Goal: Book appointment/travel/reservation

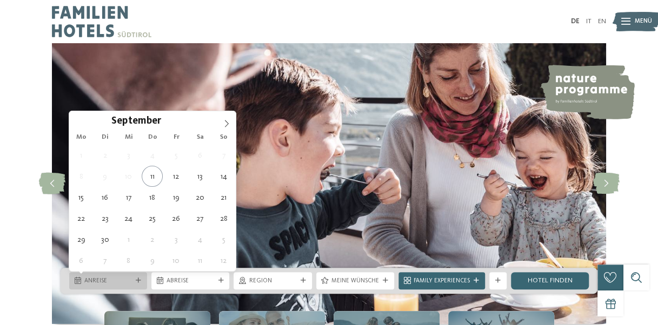
click at [138, 281] on icon at bounding box center [138, 280] width 5 height 5
click at [226, 124] on icon at bounding box center [227, 124] width 8 height 8
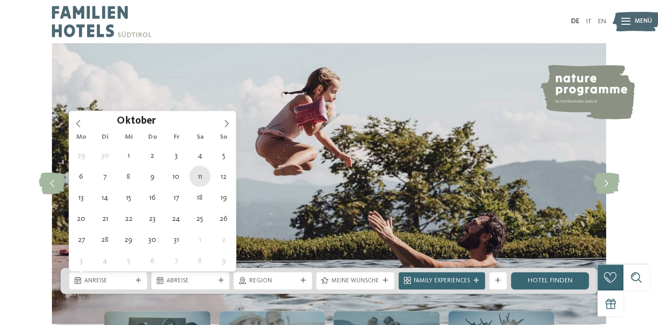
type div "[DATE]"
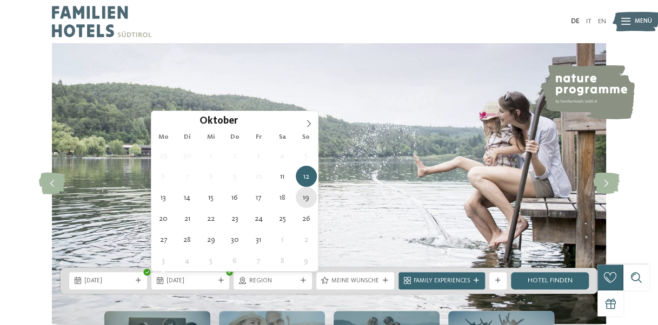
type div "[DATE]"
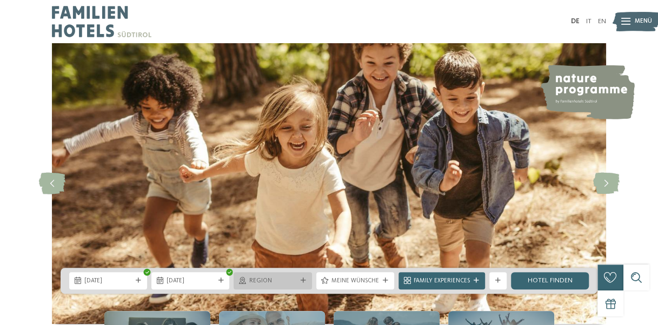
click at [308, 283] on div "Region" at bounding box center [272, 280] width 78 height 17
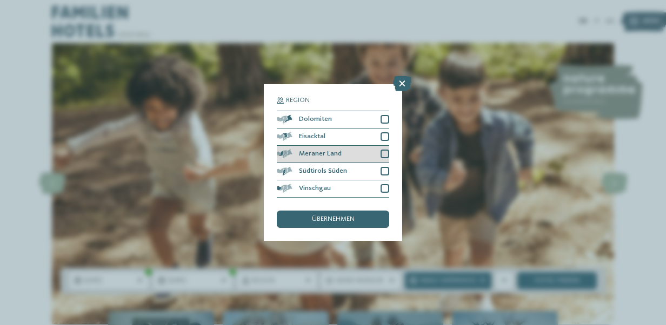
click at [386, 151] on div at bounding box center [384, 154] width 9 height 9
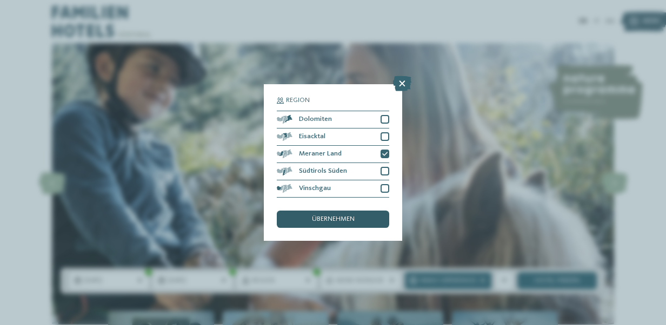
click at [332, 217] on span "übernehmen" at bounding box center [333, 219] width 43 height 7
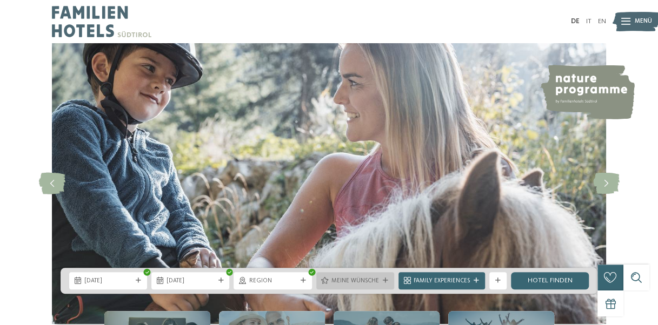
click at [376, 279] on span "Meine Wünsche" at bounding box center [355, 281] width 48 height 9
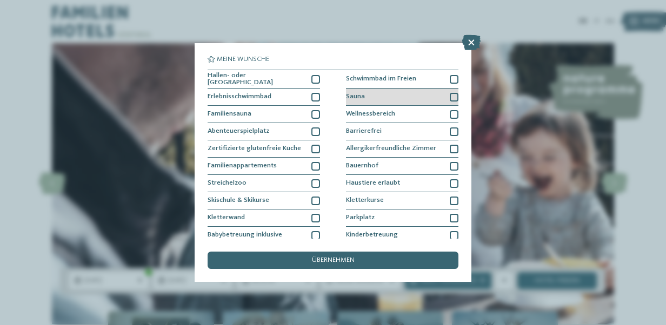
click at [452, 95] on div at bounding box center [454, 97] width 9 height 9
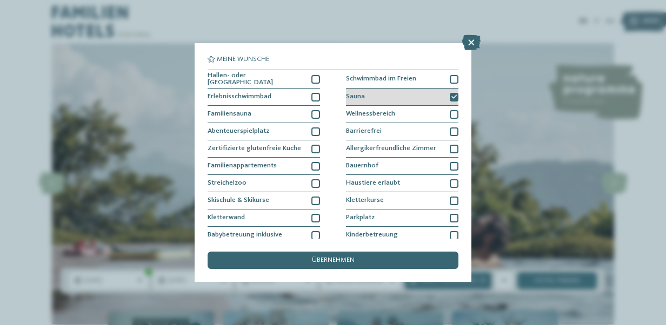
click at [452, 95] on div at bounding box center [454, 97] width 9 height 9
click at [450, 95] on div at bounding box center [454, 97] width 9 height 9
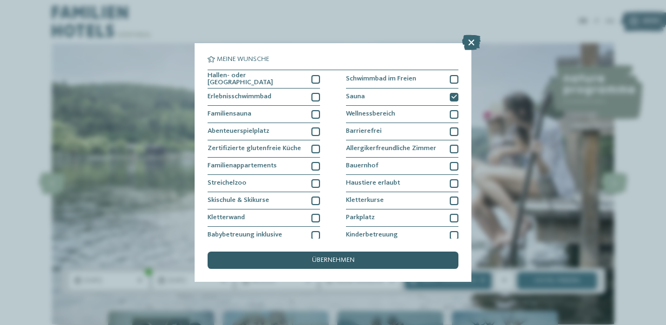
click at [389, 254] on div "übernehmen" at bounding box center [332, 260] width 251 height 17
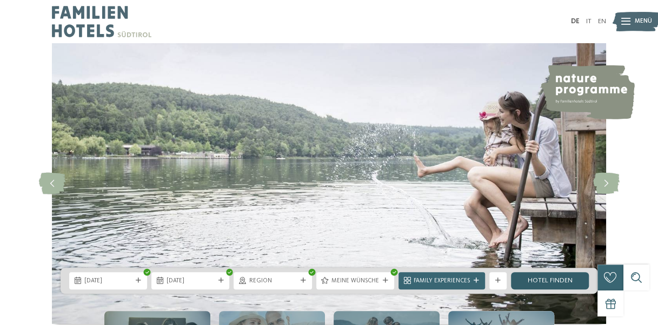
click at [534, 281] on link "Hotel finden" at bounding box center [550, 280] width 78 height 17
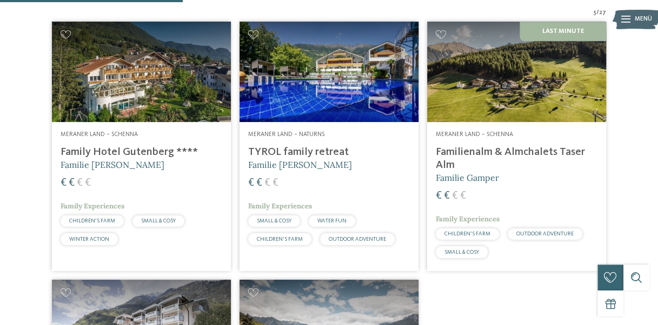
scroll to position [290, 0]
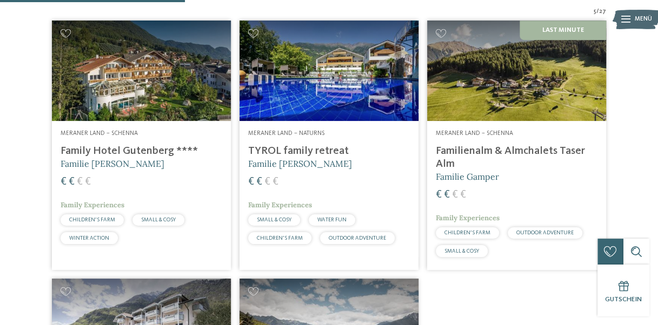
click at [525, 170] on h4 "Familienalm & Almchalets Taser Alm" at bounding box center [516, 158] width 162 height 26
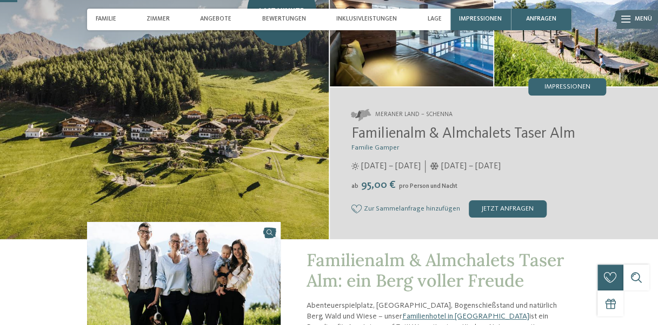
scroll to position [75, 0]
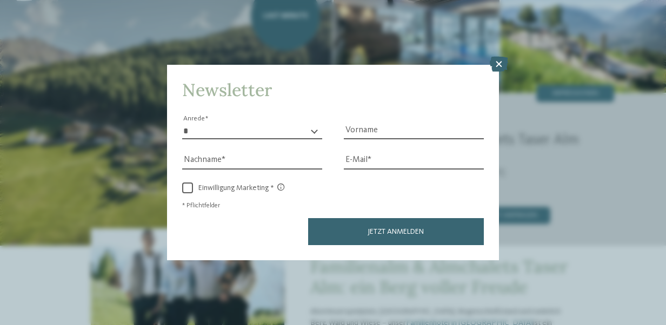
click at [497, 65] on icon at bounding box center [499, 64] width 18 height 15
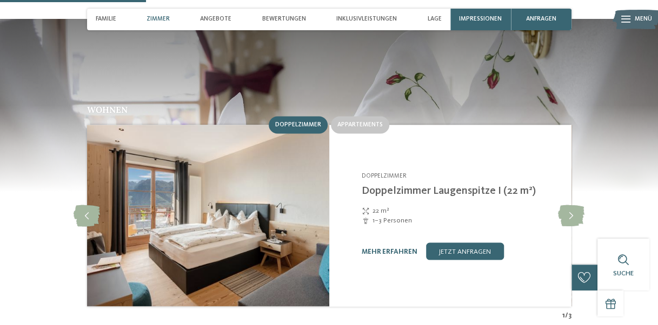
scroll to position [819, 0]
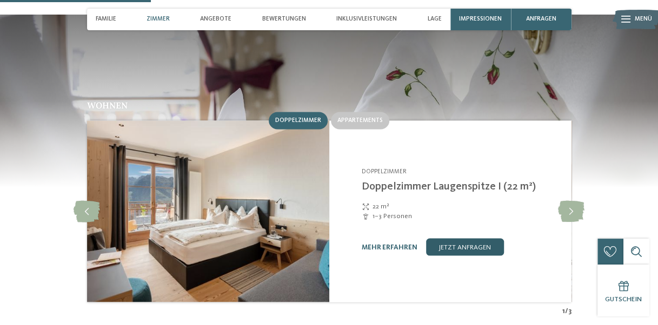
click at [445, 238] on link "jetzt anfragen" at bounding box center [465, 246] width 78 height 17
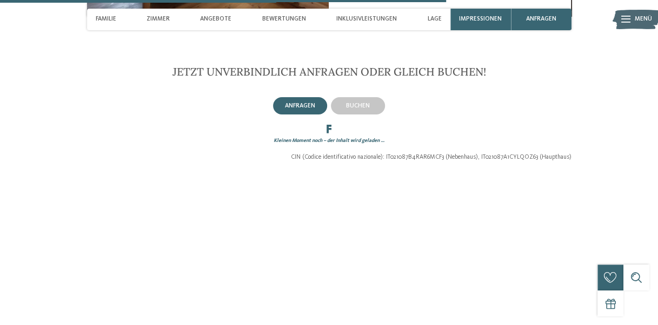
scroll to position [1973, 0]
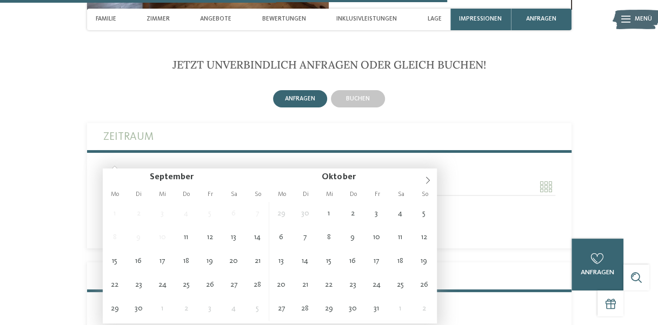
click at [305, 178] on input "Anreise" at bounding box center [208, 187] width 210 height 18
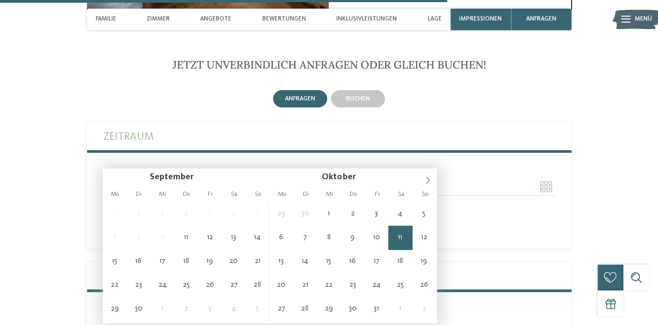
type input "**********"
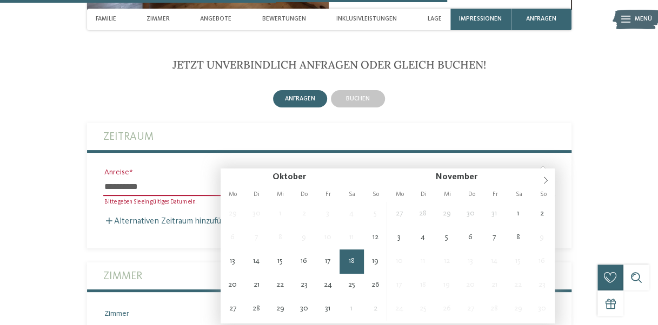
type input "**********"
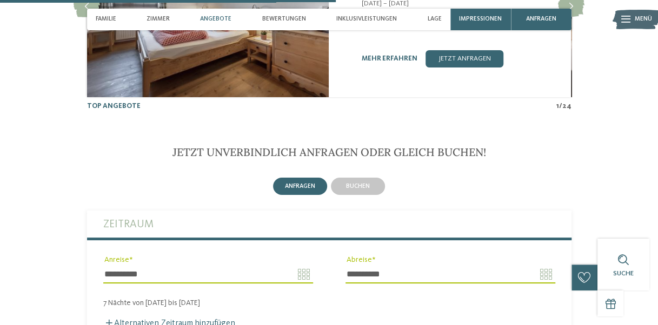
scroll to position [1900, 0]
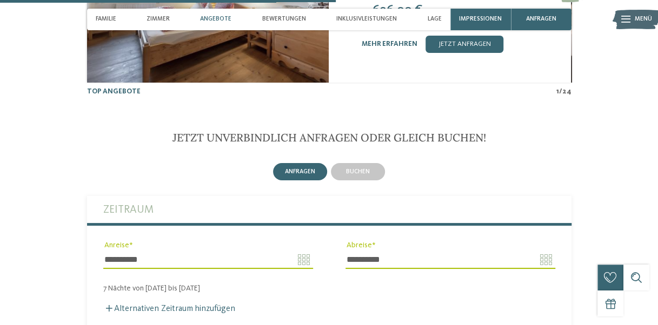
click at [302, 163] on div "anfragen" at bounding box center [300, 171] width 54 height 17
click at [302, 169] on span "anfragen" at bounding box center [300, 172] width 30 height 6
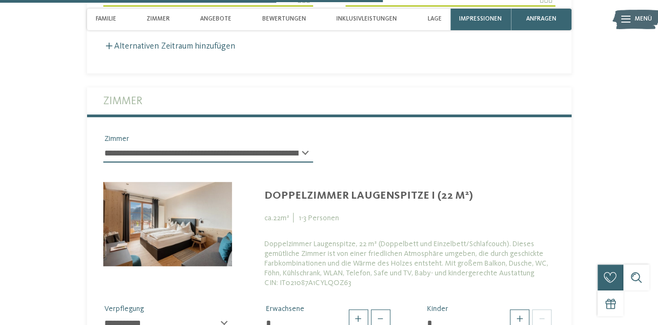
scroll to position [2168, 0]
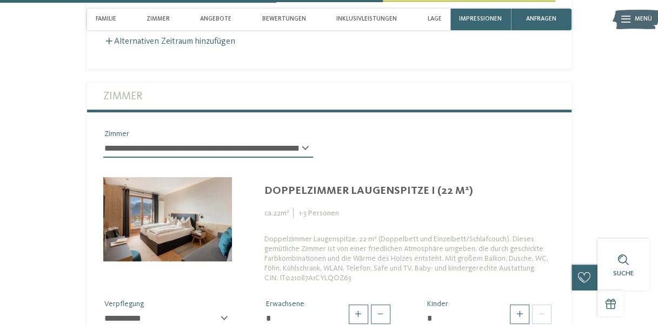
click at [394, 234] on div "Doppelzimmer Laugenspitze, 22 m² (Doppelbett und Einzelbett/Schlafcouch). Diese…" at bounding box center [409, 258] width 290 height 49
click at [225, 310] on div "**********" at bounding box center [167, 323] width 129 height 27
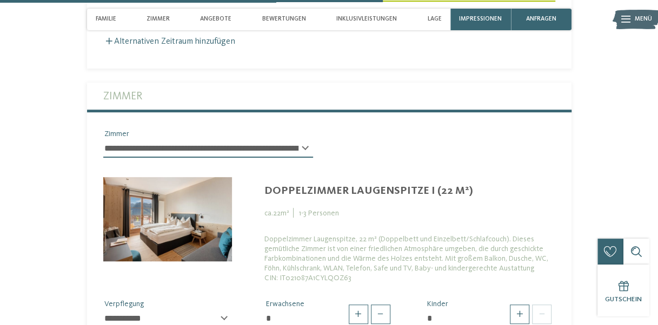
click at [225, 310] on div "**********" at bounding box center [167, 323] width 129 height 27
click at [172, 310] on select "**********" at bounding box center [167, 319] width 129 height 18
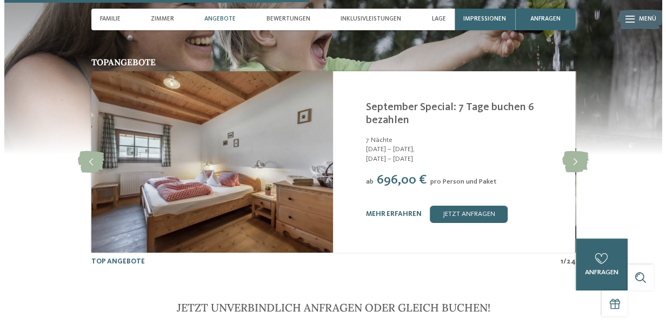
scroll to position [1720, 0]
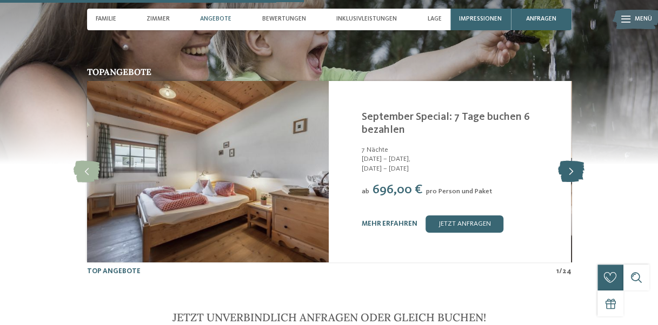
click at [569, 161] on icon at bounding box center [571, 172] width 26 height 22
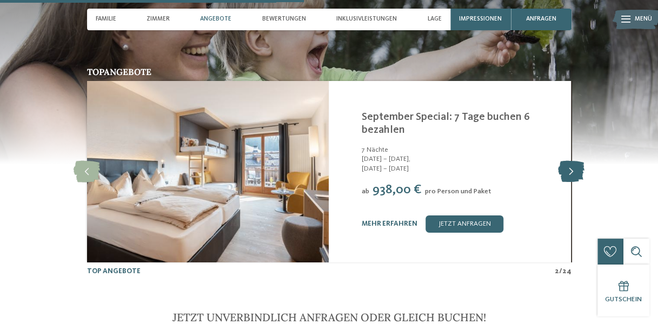
click at [569, 161] on icon at bounding box center [571, 172] width 26 height 22
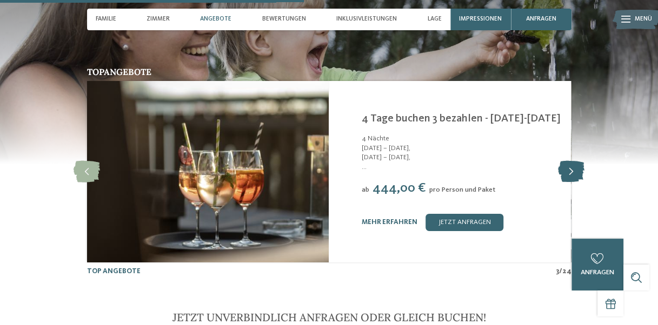
click at [569, 161] on icon at bounding box center [571, 172] width 26 height 22
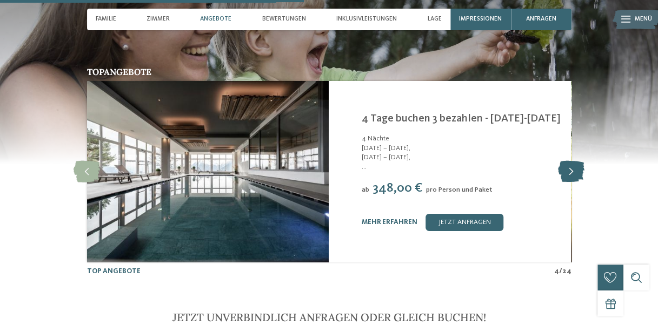
click at [569, 161] on icon at bounding box center [571, 172] width 26 height 22
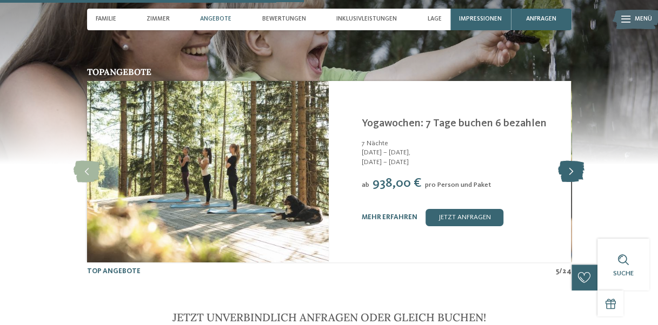
click at [569, 161] on icon at bounding box center [571, 172] width 26 height 22
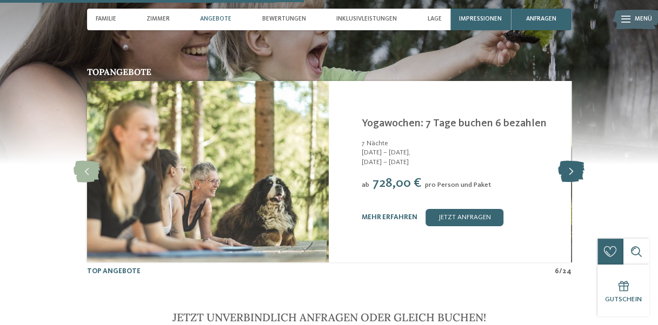
click at [569, 161] on icon at bounding box center [571, 172] width 26 height 22
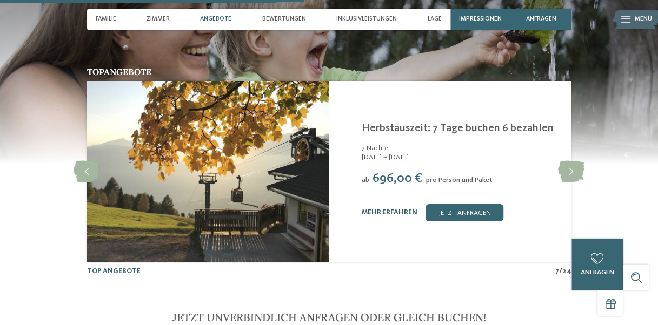
click at [385, 209] on link "mehr erfahren" at bounding box center [389, 212] width 56 height 7
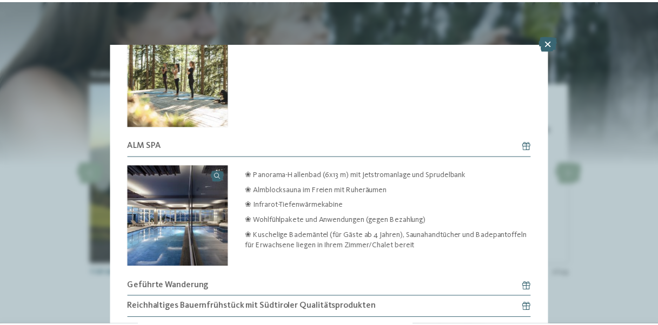
scroll to position [515, 0]
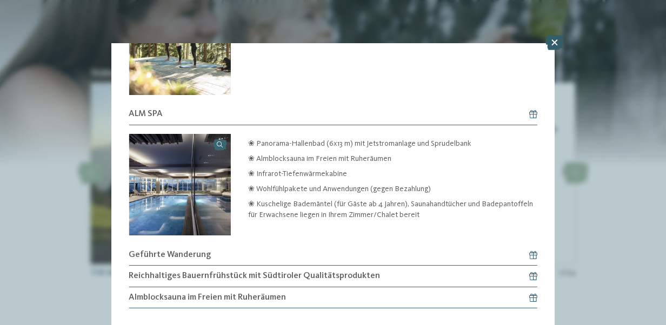
click at [557, 43] on icon at bounding box center [554, 42] width 18 height 15
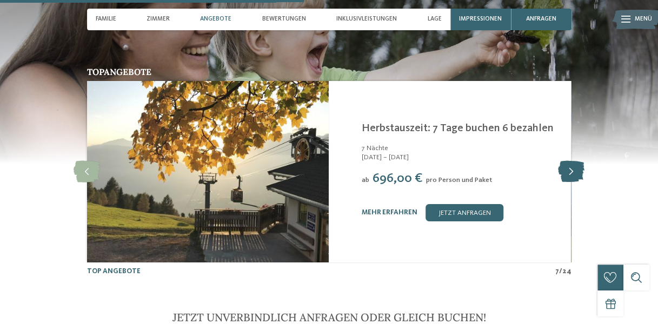
click at [572, 161] on icon at bounding box center [571, 172] width 26 height 22
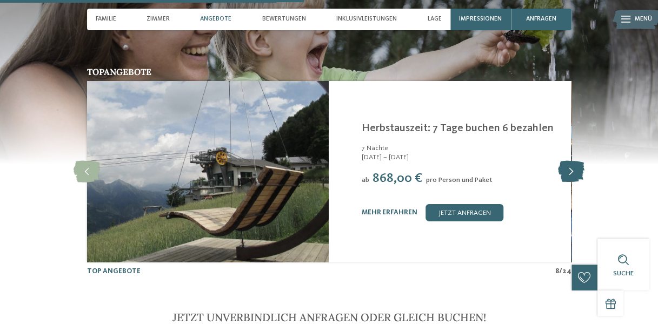
click at [572, 161] on icon at bounding box center [571, 172] width 26 height 22
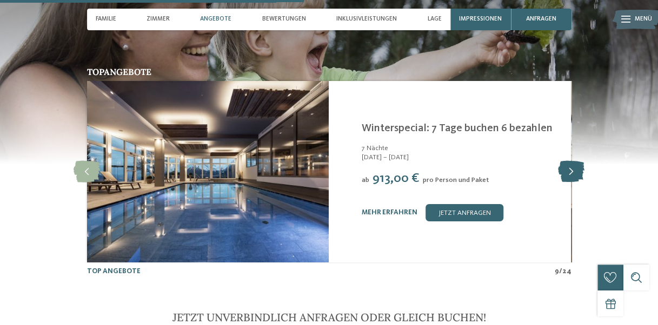
click at [572, 161] on icon at bounding box center [571, 172] width 26 height 22
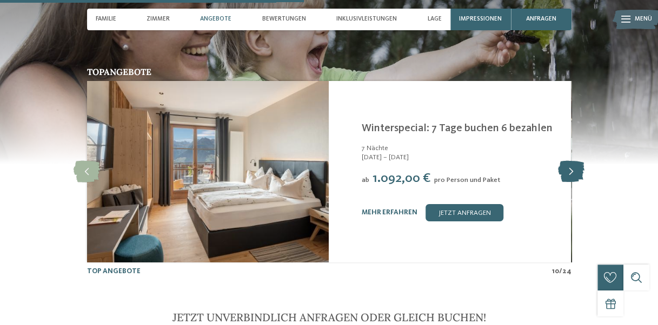
click at [572, 161] on icon at bounding box center [571, 172] width 26 height 22
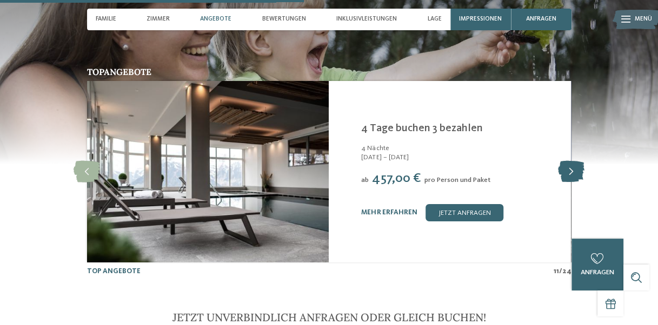
click at [572, 161] on icon at bounding box center [571, 172] width 26 height 22
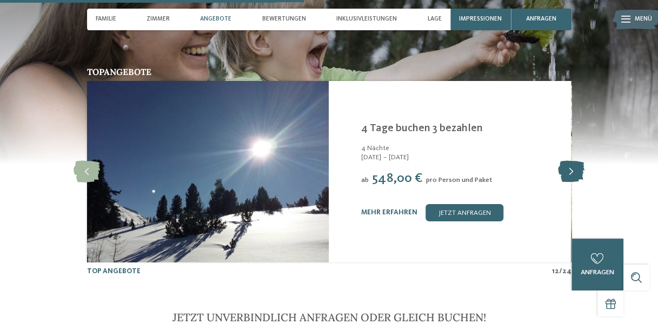
click at [572, 161] on icon at bounding box center [571, 172] width 26 height 22
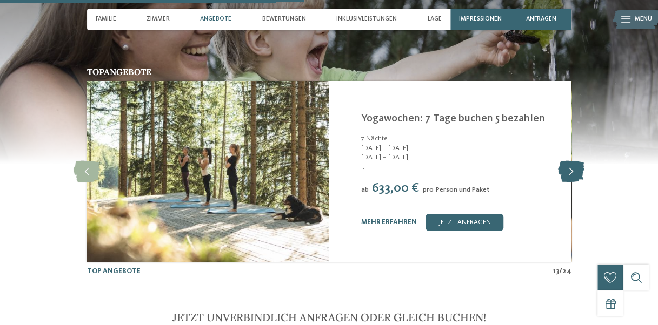
click at [572, 161] on icon at bounding box center [571, 172] width 26 height 22
